Goal: Navigation & Orientation: Understand site structure

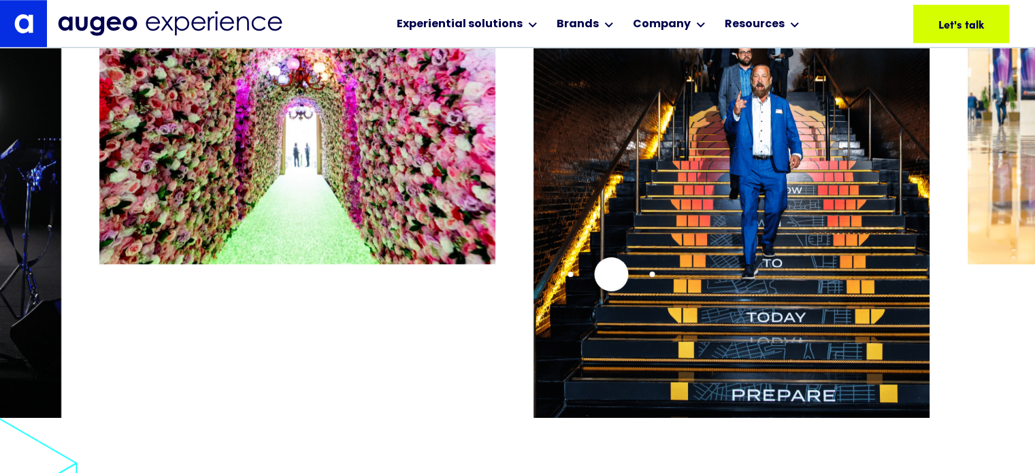
scroll to position [6589, 0]
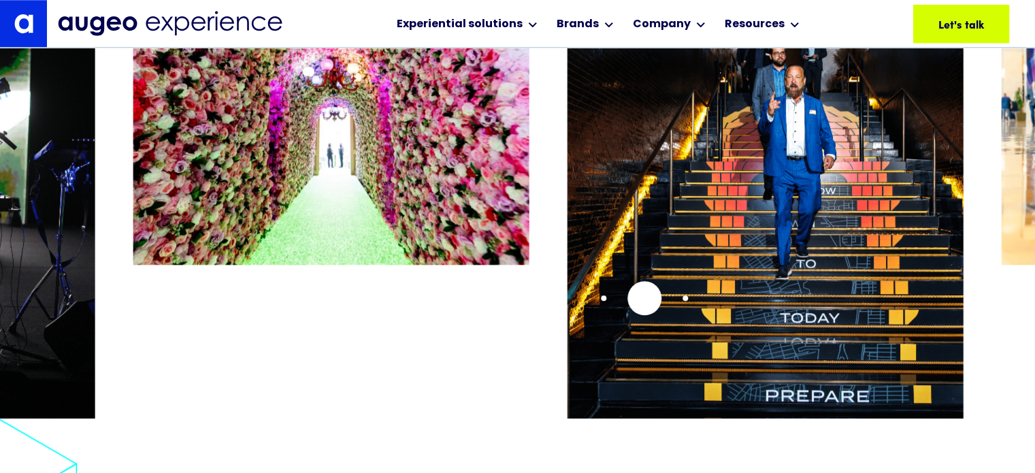
click at [582, 285] on img "2 / 26" at bounding box center [765, 193] width 396 height 486
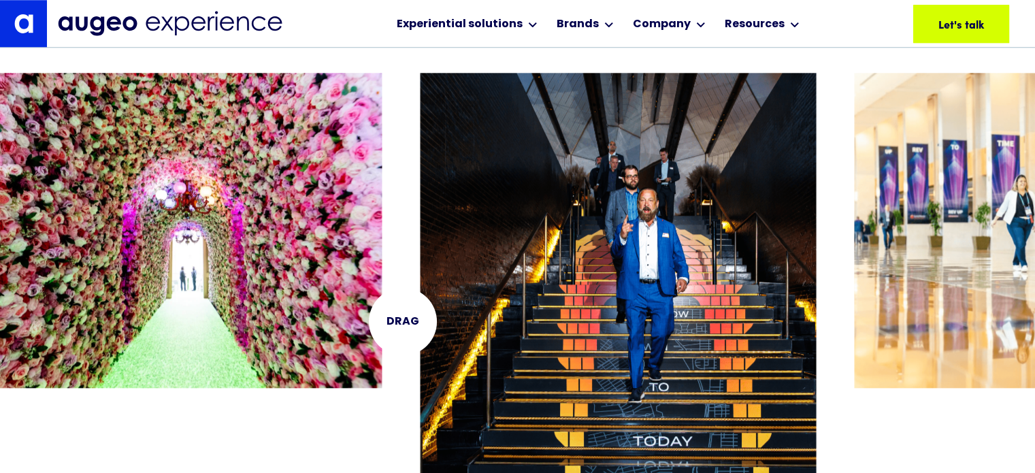
scroll to position [6466, 0]
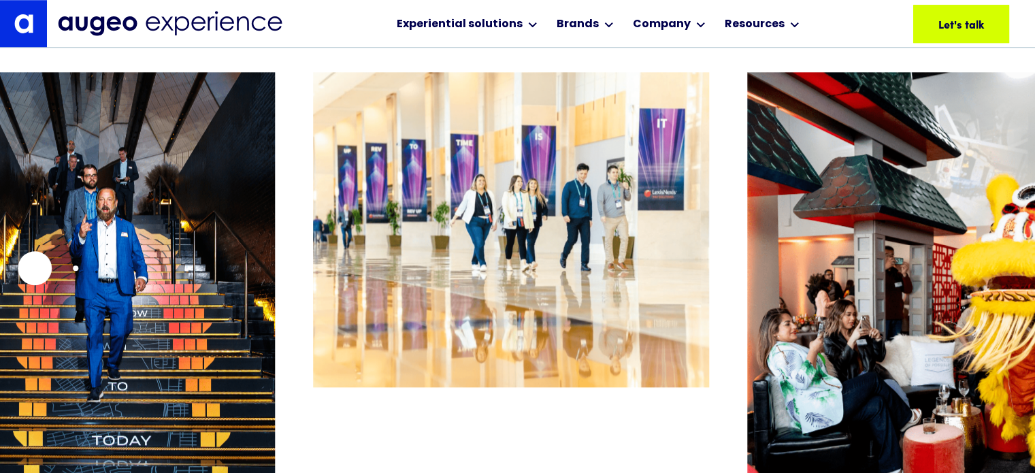
click at [0, 280] on img "2 / 26" at bounding box center [77, 315] width 396 height 486
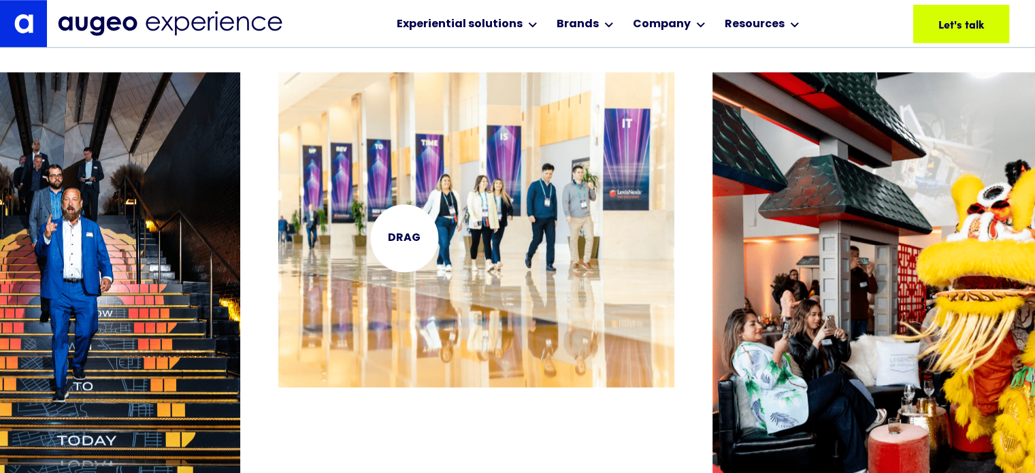
click at [278, 217] on img "3 / 26" at bounding box center [476, 229] width 396 height 315
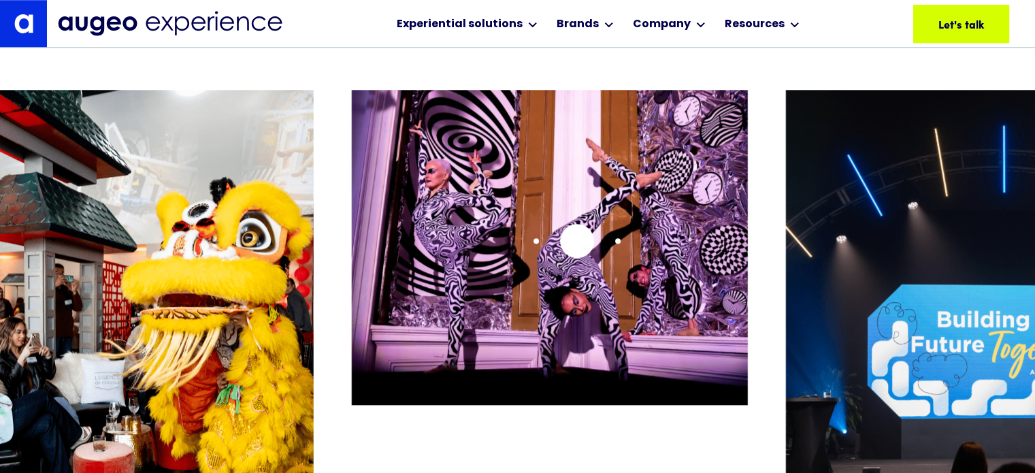
scroll to position [6448, 0]
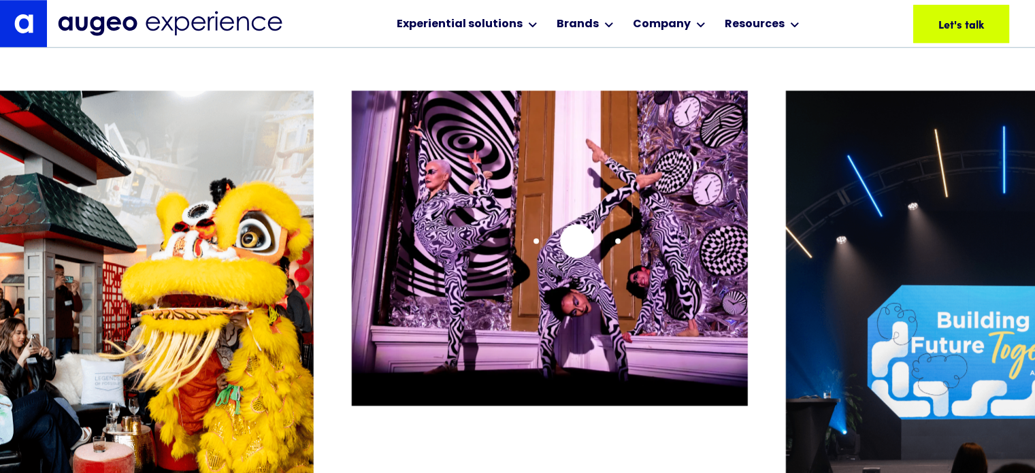
click at [430, 201] on img "5 / 26" at bounding box center [549, 247] width 396 height 315
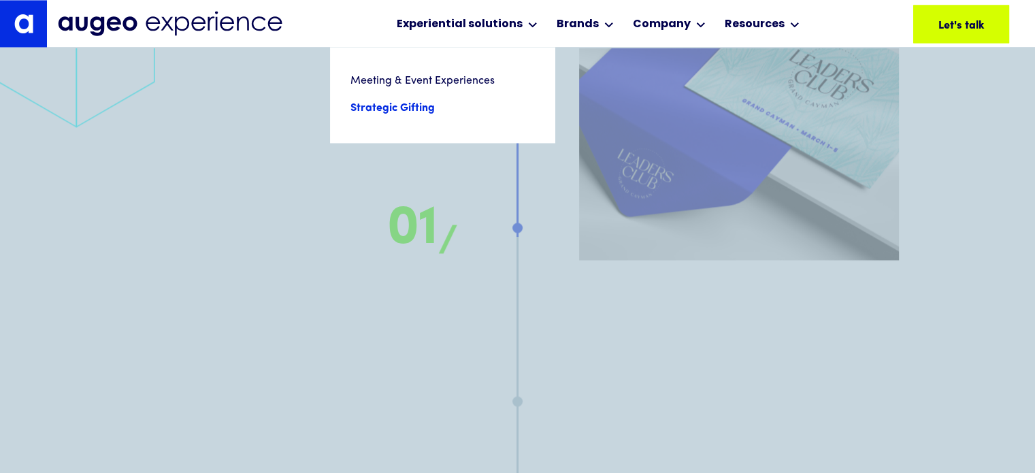
scroll to position [7465, 0]
click at [404, 109] on link "Strategic Gifting" at bounding box center [442, 108] width 184 height 27
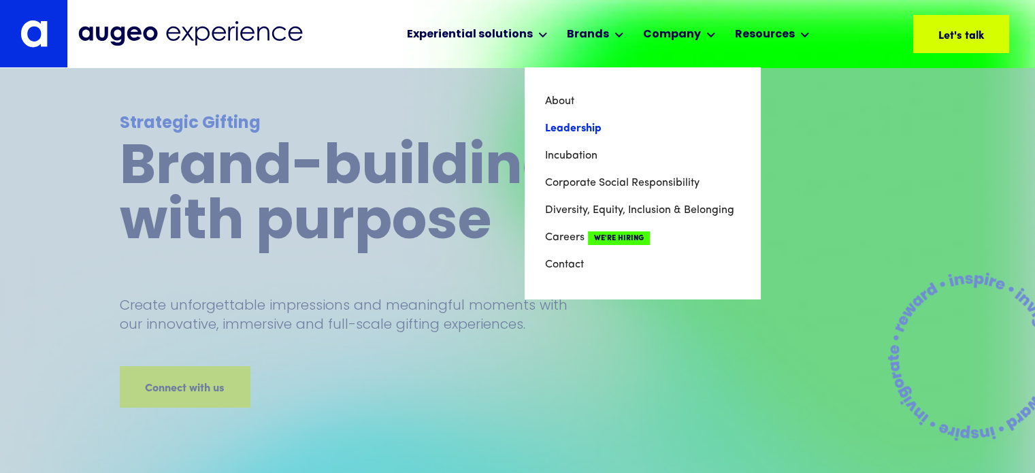
click at [571, 129] on link "Leadership" at bounding box center [642, 128] width 195 height 27
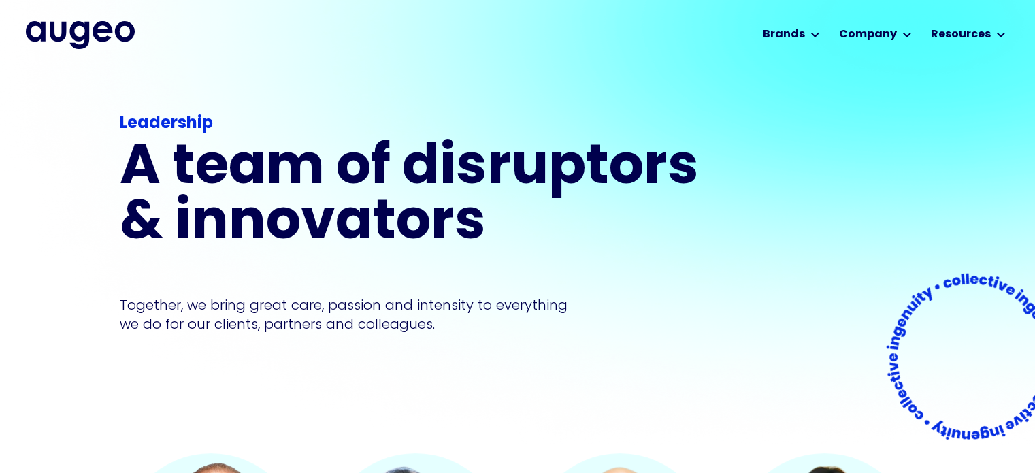
click at [82, 37] on img "home" at bounding box center [80, 34] width 109 height 27
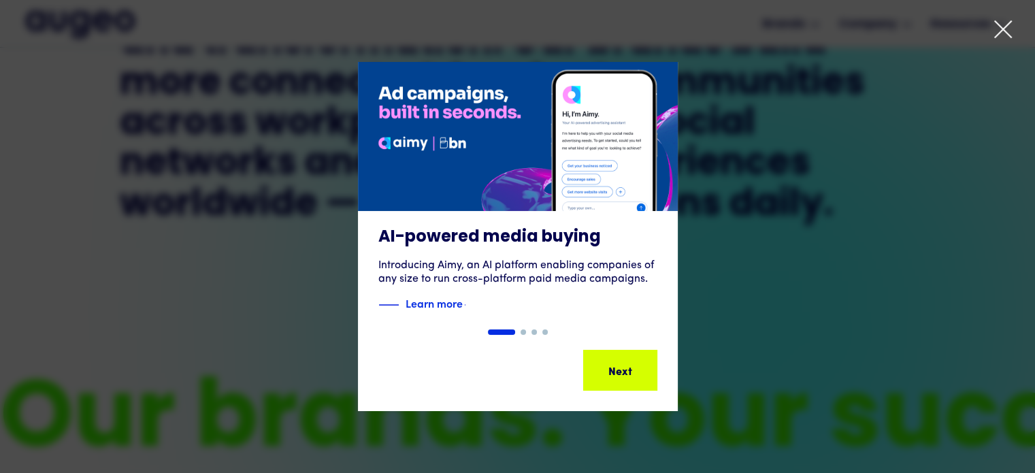
scroll to position [770, 0]
click at [997, 37] on icon at bounding box center [1002, 29] width 20 height 20
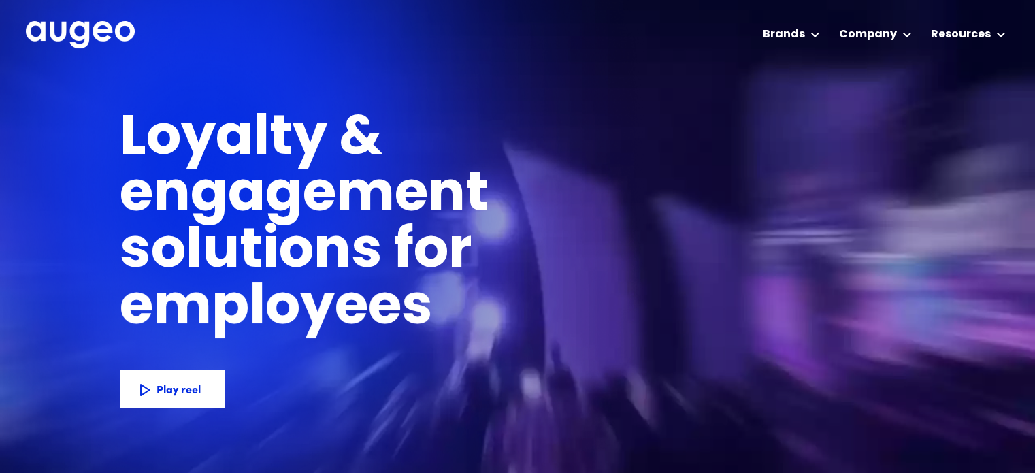
scroll to position [0, 0]
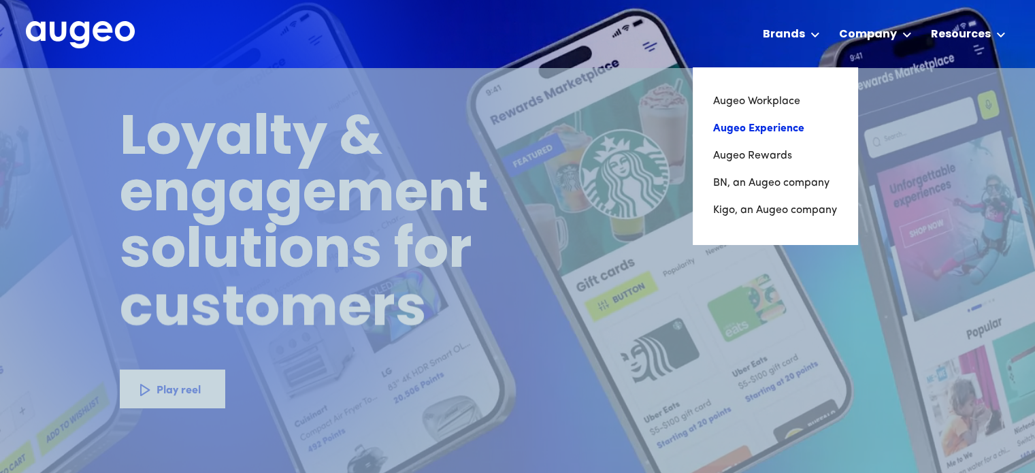
click at [773, 131] on link "Augeo Experience" at bounding box center [775, 128] width 124 height 27
